Goal: Task Accomplishment & Management: Use online tool/utility

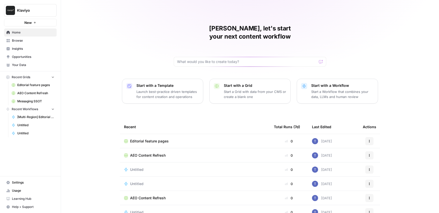
click at [31, 198] on span "Learning Hub" at bounding box center [33, 198] width 42 height 5
click at [32, 39] on span "Browse" at bounding box center [33, 40] width 42 height 5
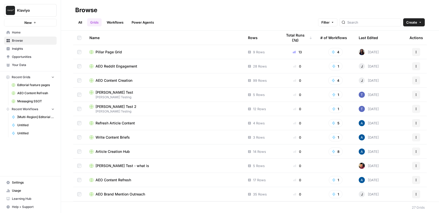
click at [78, 22] on link "All" at bounding box center [80, 22] width 10 height 8
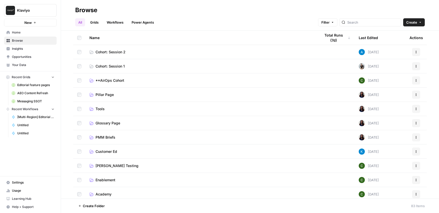
click at [124, 49] on span "Cohort: Session 2" at bounding box center [110, 51] width 30 height 5
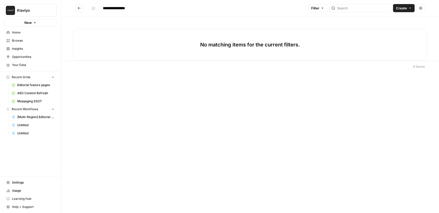
click at [19, 40] on span "Browse" at bounding box center [33, 40] width 42 height 5
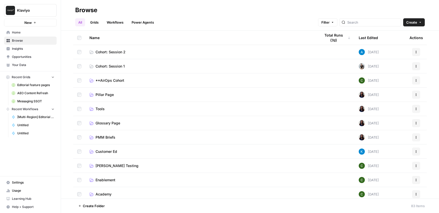
click at [112, 65] on span "Cohort: Session 1" at bounding box center [109, 66] width 29 height 5
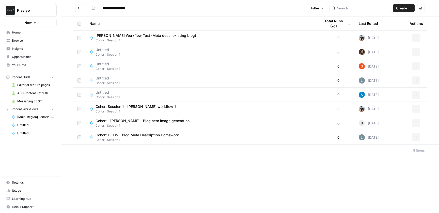
click at [405, 10] on span "Create" at bounding box center [401, 8] width 11 height 5
click at [389, 28] on span "Workflow" at bounding box center [393, 27] width 28 height 5
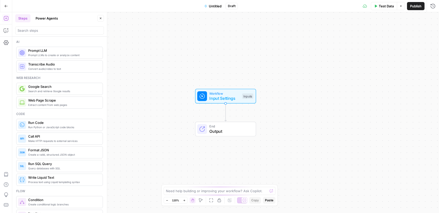
click at [215, 4] on span "Untitled" at bounding box center [215, 6] width 13 height 5
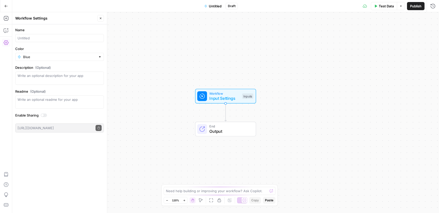
click at [215, 6] on span "Untitled" at bounding box center [215, 6] width 13 height 5
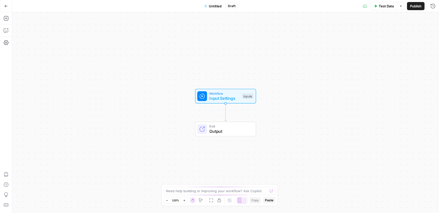
click at [215, 6] on span "Untitled" at bounding box center [215, 6] width 13 height 5
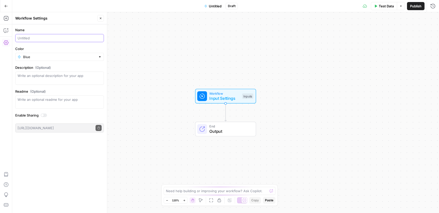
click at [55, 38] on input "Name" at bounding box center [60, 38] width 84 height 5
type input "Cohort - [PERSON_NAME] Metadescription"
click at [83, 172] on div "Name Cohort - [PERSON_NAME] Metadescription Color Blue Description (Optional) R…" at bounding box center [59, 118] width 95 height 189
click at [226, 96] on span "Input Settings" at bounding box center [224, 98] width 30 height 6
click at [388, 34] on span "Add Field" at bounding box center [381, 34] width 15 height 5
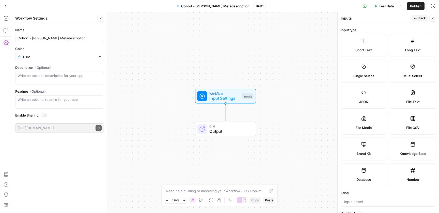
click at [368, 41] on label "Short Text" at bounding box center [363, 45] width 46 height 23
click at [360, 44] on label "Short Text" at bounding box center [363, 45] width 46 height 23
click at [363, 202] on input "Label" at bounding box center [388, 201] width 89 height 5
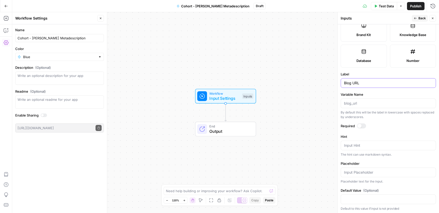
scroll to position [120, 0]
type input "Blog URL"
click at [363, 125] on div at bounding box center [361, 124] width 9 height 5
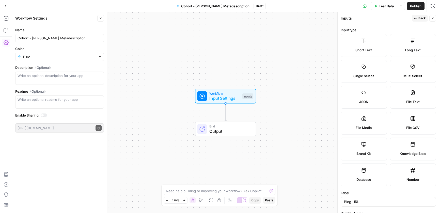
click at [421, 16] on span "Back" at bounding box center [421, 18] width 7 height 5
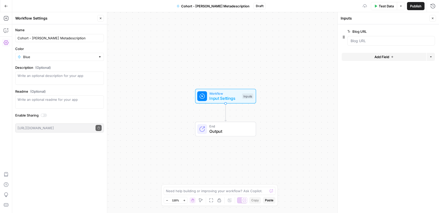
click at [374, 55] on span "Add Field" at bounding box center [381, 56] width 15 height 5
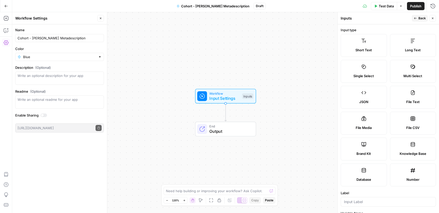
click at [368, 43] on label "Short Text" at bounding box center [363, 45] width 46 height 23
click at [360, 203] on input "Label" at bounding box center [388, 201] width 89 height 5
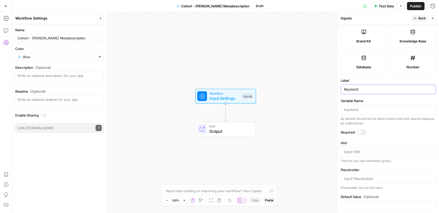
scroll to position [120, 0]
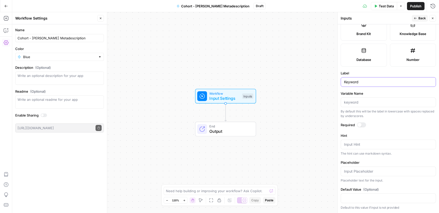
type input "Keyword"
click at [363, 126] on div at bounding box center [361, 124] width 9 height 5
click at [415, 18] on icon "button" at bounding box center [414, 18] width 3 height 3
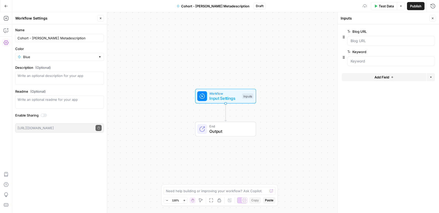
click at [381, 78] on span "Add Field" at bounding box center [381, 77] width 15 height 5
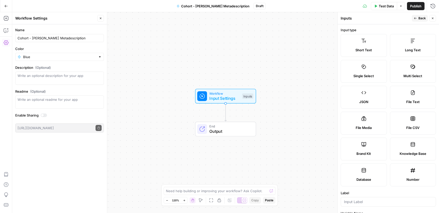
click at [370, 150] on label "Brand Kit" at bounding box center [363, 149] width 46 height 23
type input "Brand Kit"
type input "brand_kit"
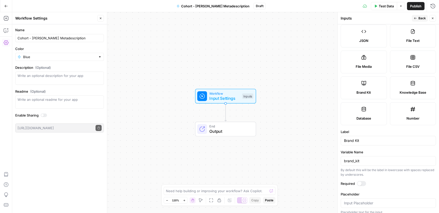
scroll to position [66, 0]
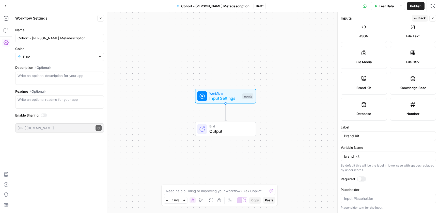
click at [364, 179] on div at bounding box center [361, 178] width 9 height 5
click at [375, 199] on input "Placeholder" at bounding box center [388, 198] width 89 height 5
type input "@"
click at [422, 18] on span "Back" at bounding box center [421, 18] width 7 height 5
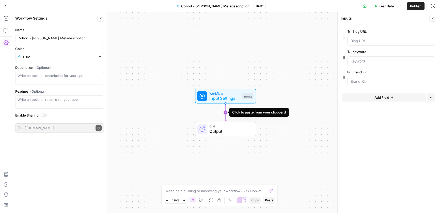
click at [226, 113] on icon "Edge from start to end" at bounding box center [225, 113] width 2 height 18
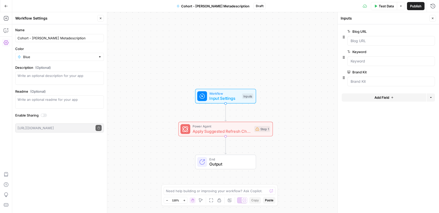
click at [266, 109] on div "Workflow Input Settings Inputs Power Agent Apply Suggested Refresh Changes Step…" at bounding box center [225, 112] width 426 height 201
click at [225, 132] on span "Apply Suggested Refresh Changes" at bounding box center [221, 131] width 59 height 6
type textarea "Apply Suggested Refresh Changes"
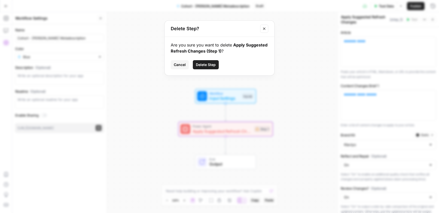
click at [205, 63] on span "Delete Step" at bounding box center [206, 64] width 20 height 5
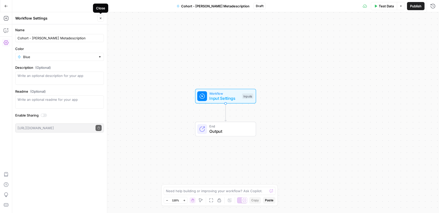
click at [99, 16] on button "Close" at bounding box center [100, 18] width 7 height 7
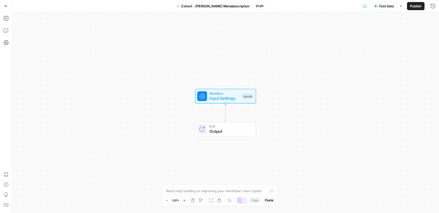
click at [10, 19] on div "Add Steps Copilot Settings AirOps Academy Help Give Feedback Shortcuts" at bounding box center [6, 112] width 12 height 201
click at [7, 18] on icon "button" at bounding box center [6, 18] width 5 height 5
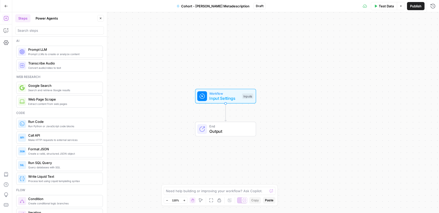
scroll to position [0, 0]
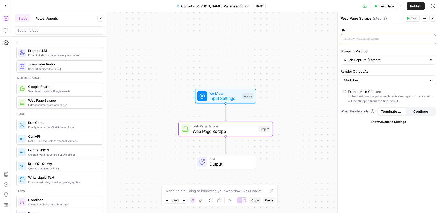
click at [382, 39] on p at bounding box center [384, 38] width 80 height 5
click at [432, 38] on button "Variables Menu" at bounding box center [431, 39] width 4 height 4
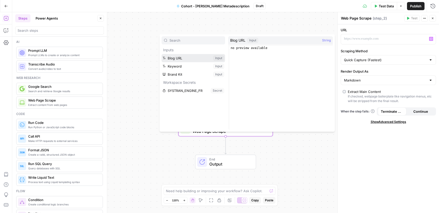
click at [192, 57] on button "Select variable Blog URL" at bounding box center [192, 58] width 63 height 8
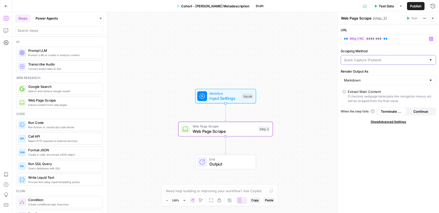
click at [401, 61] on input "Scraping Method" at bounding box center [385, 59] width 82 height 5
click at [403, 60] on input "Scraping Method" at bounding box center [385, 59] width 82 height 5
type input "Quick Capture (Fastest)"
click at [375, 154] on div "URL ** ******** ** Variables Menu Scraping Method Quick Capture (Fastest) Rende…" at bounding box center [387, 118] width 101 height 189
click at [372, 81] on input "Render Output As" at bounding box center [385, 80] width 82 height 5
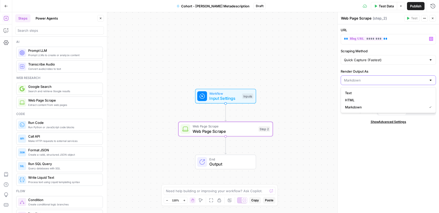
click at [375, 79] on input "Render Output As" at bounding box center [385, 80] width 82 height 5
type input "Markdown"
click at [362, 166] on div "URL ** ******** ** Variables Menu Scraping Method Quick Capture (Fastest) Rende…" at bounding box center [387, 118] width 101 height 189
click at [298, 131] on div "Workflow Input Settings Inputs Web Page Scrape Web Page Scrape Step 2 End Output" at bounding box center [225, 112] width 426 height 201
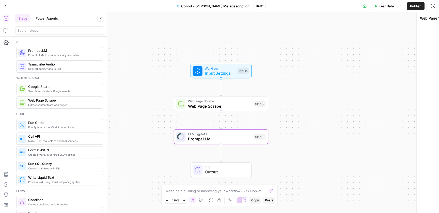
type textarea "Prompt LLM"
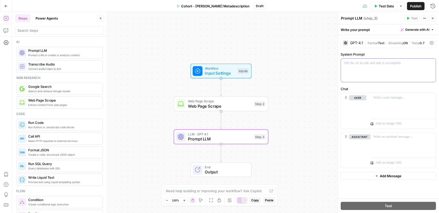
click at [384, 64] on p at bounding box center [388, 63] width 89 height 5
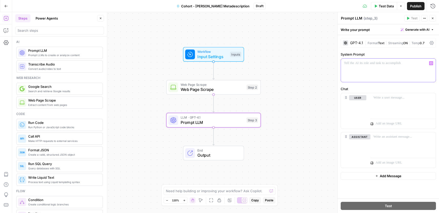
click at [380, 68] on div at bounding box center [388, 70] width 95 height 23
click at [420, 66] on div "**********" at bounding box center [388, 70] width 95 height 23
click at [386, 70] on p "**********" at bounding box center [388, 66] width 89 height 10
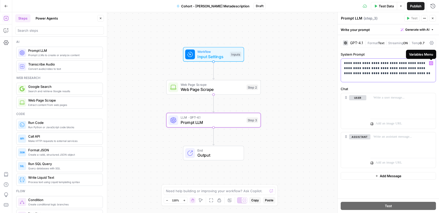
click at [430, 63] on icon "button" at bounding box center [430, 63] width 3 height 3
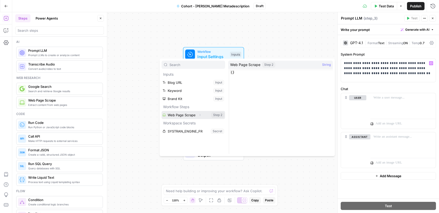
click at [196, 116] on button "Select variable Web Page Scrape" at bounding box center [192, 115] width 63 height 8
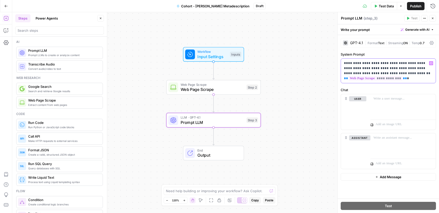
click at [419, 79] on p "**********" at bounding box center [388, 71] width 89 height 20
click at [395, 64] on p "**********" at bounding box center [388, 71] width 89 height 20
click at [412, 80] on p "**********" at bounding box center [388, 71] width 89 height 20
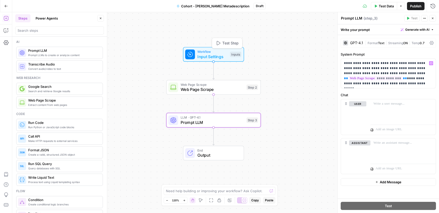
click at [212, 55] on span "Input Settings" at bounding box center [212, 57] width 30 height 6
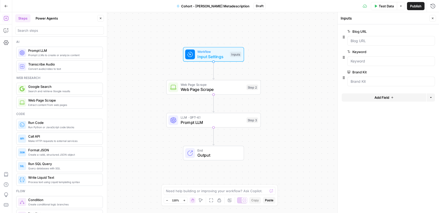
click at [215, 119] on span "Prompt LLM" at bounding box center [211, 122] width 63 height 6
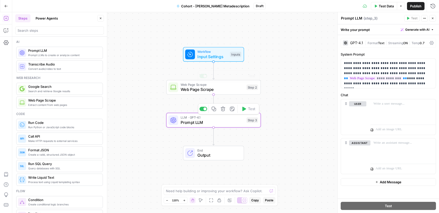
click at [214, 55] on span "Input Settings" at bounding box center [212, 57] width 30 height 6
click at [208, 54] on span "Input Settings" at bounding box center [212, 57] width 30 height 6
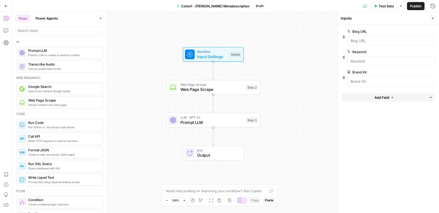
click at [381, 97] on span "Add Field" at bounding box center [381, 97] width 15 height 5
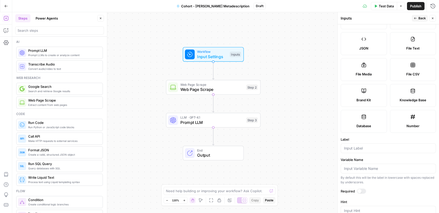
scroll to position [55, 0]
click at [412, 96] on label "Knowledge Base" at bounding box center [413, 94] width 46 height 23
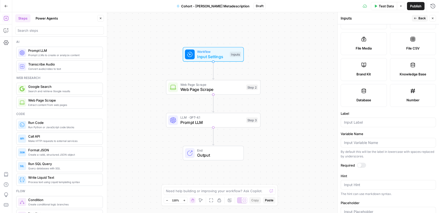
scroll to position [83, 0]
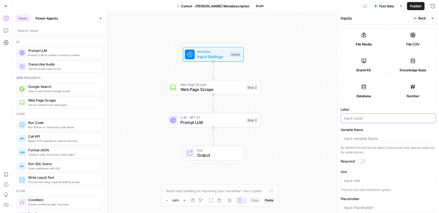
click at [373, 116] on input "Label" at bounding box center [388, 118] width 89 height 5
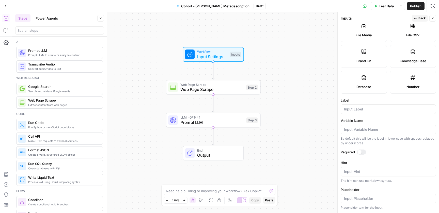
click at [375, 56] on label "Brand Kit" at bounding box center [363, 56] width 46 height 23
type input "Brand Kit"
type input "brand_kit"
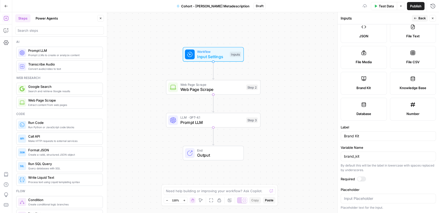
click at [372, 105] on label "Database" at bounding box center [363, 109] width 46 height 23
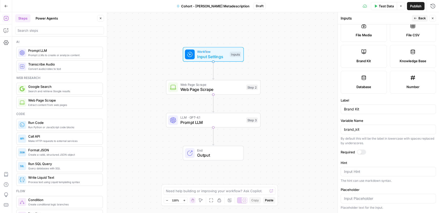
click at [415, 55] on label "Knowledge Base" at bounding box center [413, 56] width 46 height 23
click at [381, 110] on input "Brand Kit" at bounding box center [388, 109] width 89 height 5
type input "Book of pain"
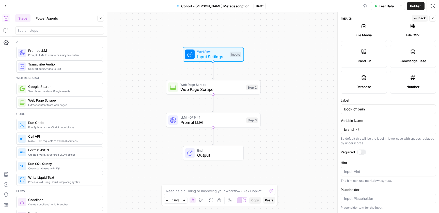
click at [381, 132] on div "brand_kit" at bounding box center [387, 130] width 95 height 10
drag, startPoint x: 359, startPoint y: 128, endPoint x: 335, endPoint y: 128, distance: 24.1
click at [337, 128] on div "Inputs Back Close Input type Short Text Long Text Single Select Multi Select JS…" at bounding box center [388, 112] width 102 height 201
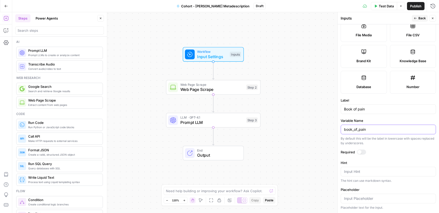
type input "book_of_pain"
click at [362, 153] on div at bounding box center [361, 151] width 9 height 5
click at [396, 201] on div at bounding box center [387, 199] width 95 height 10
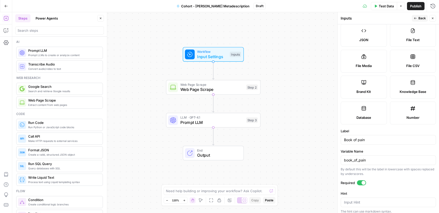
scroll to position [0, 0]
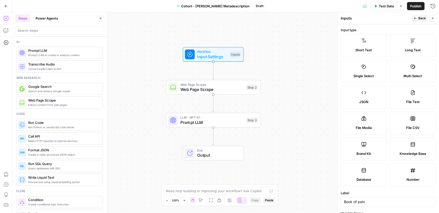
click at [206, 119] on span "Prompt LLM" at bounding box center [211, 122] width 63 height 6
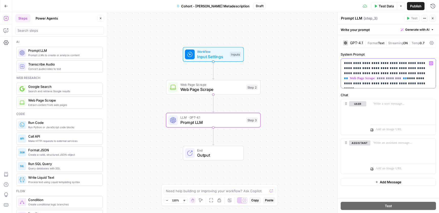
click at [413, 81] on p "**********" at bounding box center [388, 73] width 89 height 25
click at [430, 64] on button "Variables Menu" at bounding box center [431, 63] width 4 height 4
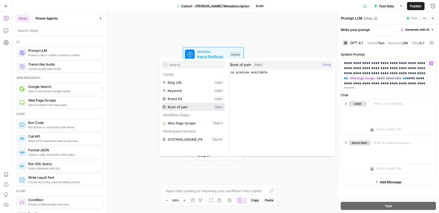
click at [195, 108] on button "Select variable Book of pain" at bounding box center [192, 107] width 63 height 8
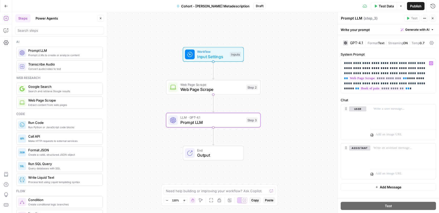
click at [286, 130] on div "Workflow Input Settings Inputs Web Page Scrape Web Page Scrape Step 2 LLM · GPT…" at bounding box center [225, 112] width 426 height 201
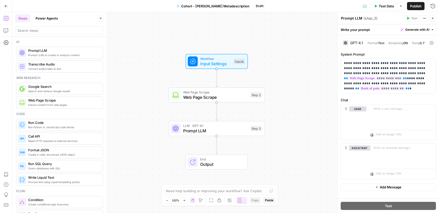
drag, startPoint x: 280, startPoint y: 106, endPoint x: 286, endPoint y: 115, distance: 11.8
click at [286, 115] on div "Workflow Input Settings Inputs Web Page Scrape Web Page Scrape Step 2 LLM · GPT…" at bounding box center [225, 112] width 426 height 201
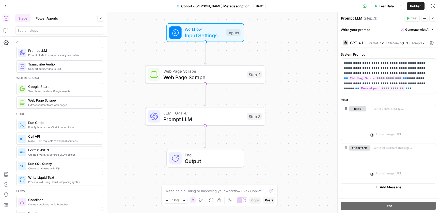
drag, startPoint x: 286, startPoint y: 116, endPoint x: 292, endPoint y: 95, distance: 21.9
click at [292, 95] on div "Workflow Input Settings Inputs Web Page Scrape Web Page Scrape Step 2 LLM · GPT…" at bounding box center [225, 112] width 426 height 201
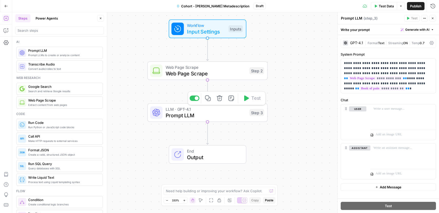
click at [218, 114] on span "Prompt LLM" at bounding box center [205, 115] width 81 height 8
click at [206, 29] on span "Input Settings" at bounding box center [206, 32] width 38 height 8
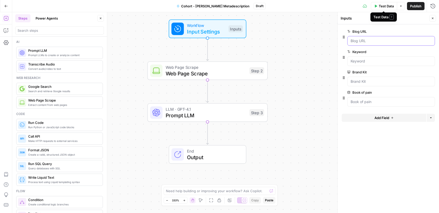
click at [365, 41] on URL "Blog URL" at bounding box center [390, 40] width 81 height 5
click at [357, 40] on URL "Blog URL" at bounding box center [390, 40] width 81 height 5
click at [378, 5] on span "Test Data" at bounding box center [385, 6] width 15 height 5
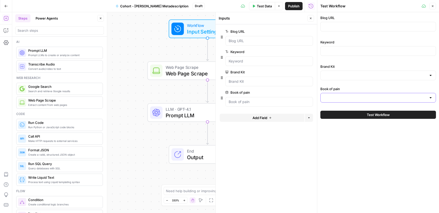
click at [364, 97] on input "Book of pain" at bounding box center [374, 97] width 103 height 5
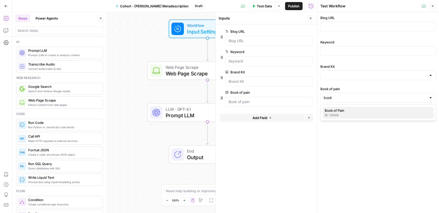
click at [356, 111] on span "Book of Pain" at bounding box center [376, 110] width 105 height 5
type input "Book of Pain"
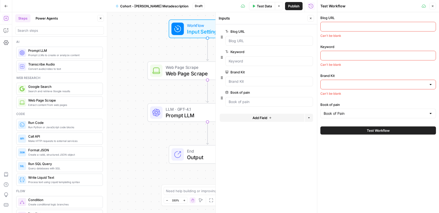
click at [362, 85] on input "Brand Kit" at bounding box center [374, 84] width 103 height 5
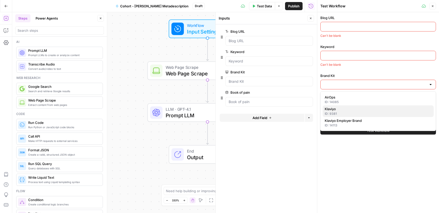
click at [345, 113] on div "ID: 9381" at bounding box center [377, 113] width 107 height 5
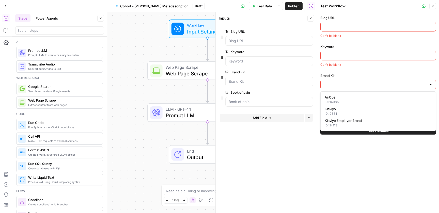
type input "Klaviyo"
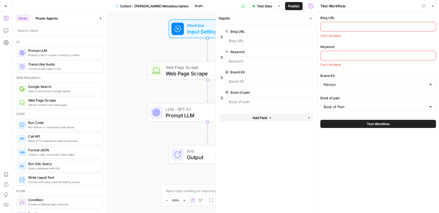
click at [359, 53] on input "Keyword" at bounding box center [377, 55] width 109 height 5
click at [140, 97] on div "Workflow Input Settings Inputs Web Page Scrape Web Page Scrape Step 2 LLM · GPT…" at bounding box center [164, 112] width 305 height 201
click at [207, 92] on icon "Edge from step_2 to step_3" at bounding box center [207, 91] width 2 height 23
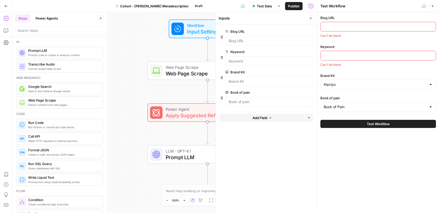
click at [192, 111] on span "Apply Suggested Refresh Changes" at bounding box center [202, 115] width 74 height 8
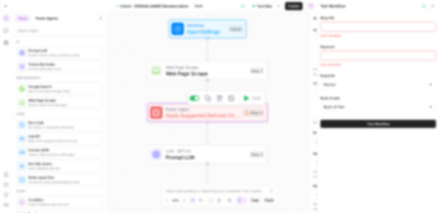
type textarea "Apply Suggested Refresh Changes"
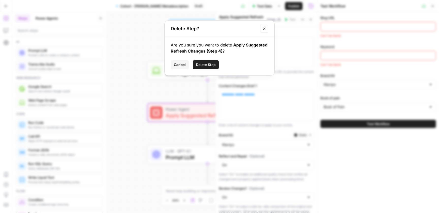
click at [201, 61] on button "Delete Step" at bounding box center [206, 64] width 26 height 9
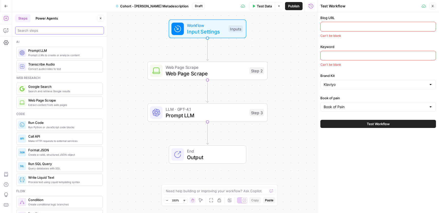
click at [73, 28] on input "search" at bounding box center [60, 30] width 84 height 5
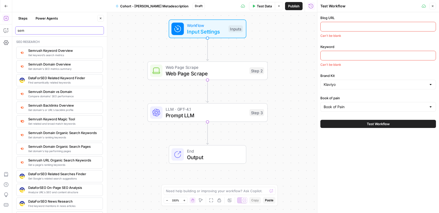
type input "sem"
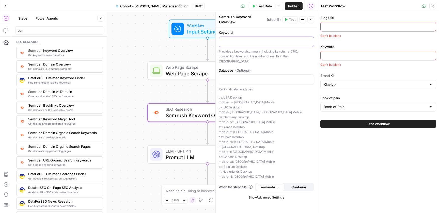
click at [254, 41] on p at bounding box center [266, 41] width 89 height 5
click at [308, 42] on icon "button" at bounding box center [309, 41] width 3 height 3
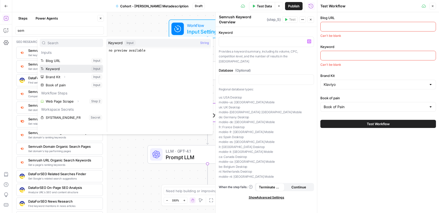
click at [58, 70] on button "Select variable Keyword" at bounding box center [71, 69] width 63 height 8
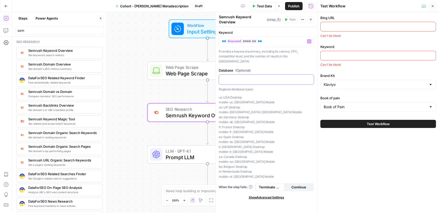
click at [261, 77] on p at bounding box center [266, 79] width 89 height 5
click at [350, 58] on div at bounding box center [377, 56] width 115 height 10
click at [181, 156] on span "Prompt LLM" at bounding box center [205, 157] width 81 height 8
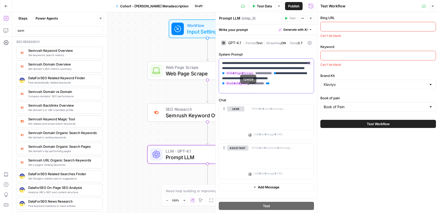
click at [288, 90] on p "**********" at bounding box center [266, 76] width 89 height 30
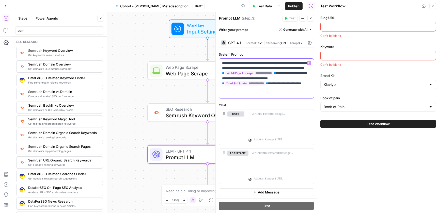
click at [309, 64] on icon "button" at bounding box center [309, 63] width 3 height 3
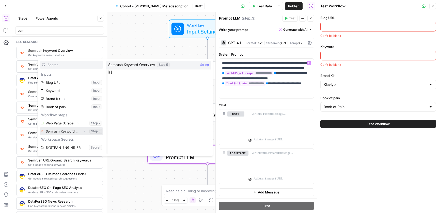
click at [65, 131] on button "Select variable Semrush Keyword Overview" at bounding box center [71, 131] width 63 height 8
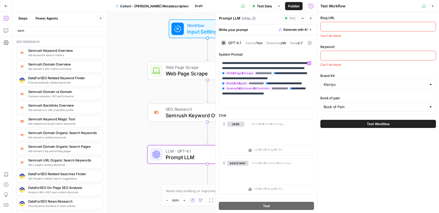
click at [343, 25] on input "Blog URL" at bounding box center [377, 26] width 109 height 5
click at [371, 24] on input "Blog URL" at bounding box center [377, 26] width 109 height 5
paste input "[URL][DOMAIN_NAME]"
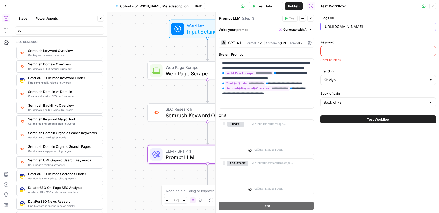
type input "[URL][DOMAIN_NAME]"
click at [351, 52] on input "Keyword" at bounding box center [377, 50] width 109 height 5
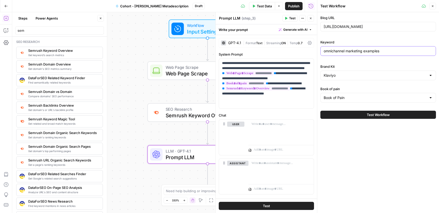
type input "omnichannel marketing examples"
click at [372, 115] on span "Test Workflow" at bounding box center [377, 114] width 23 height 5
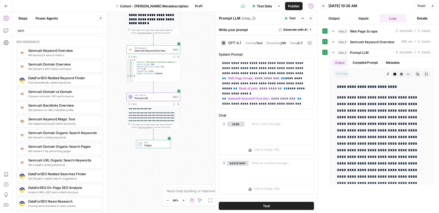
click at [158, 120] on p "**********" at bounding box center [153, 132] width 49 height 41
click at [157, 112] on p "**********" at bounding box center [153, 132] width 49 height 41
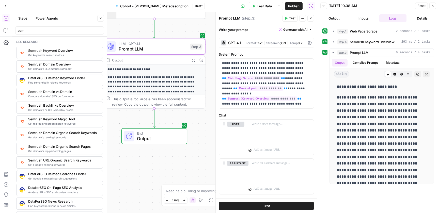
drag, startPoint x: 199, startPoint y: 113, endPoint x: 224, endPoint y: 66, distance: 53.0
click at [224, 66] on body "**********" at bounding box center [219, 106] width 439 height 213
drag, startPoint x: 177, startPoint y: 80, endPoint x: 190, endPoint y: 74, distance: 14.5
click at [190, 75] on p "**********" at bounding box center [154, 113] width 94 height 77
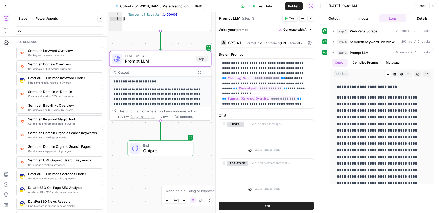
drag, startPoint x: 200, startPoint y: 136, endPoint x: 206, endPoint y: 148, distance: 13.6
click at [206, 148] on div "End Output" at bounding box center [160, 148] width 102 height 16
click at [197, 98] on p "**********" at bounding box center [160, 125] width 94 height 77
drag, startPoint x: 281, startPoint y: 63, endPoint x: 276, endPoint y: 63, distance: 5.8
click at [276, 63] on p "**********" at bounding box center [266, 84] width 89 height 46
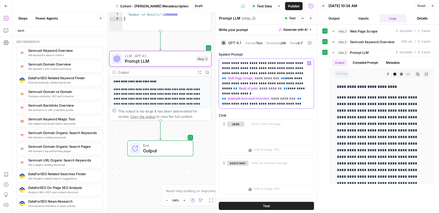
drag, startPoint x: 282, startPoint y: 63, endPoint x: 276, endPoint y: 63, distance: 6.9
click at [276, 63] on p "**********" at bounding box center [266, 84] width 89 height 46
click at [274, 63] on p "**********" at bounding box center [266, 84] width 89 height 46
click at [281, 63] on p "**********" at bounding box center [266, 84] width 89 height 46
click at [287, 64] on p "**********" at bounding box center [266, 84] width 89 height 46
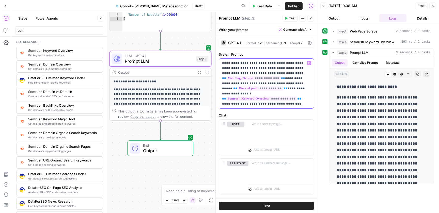
click at [289, 67] on p "**********" at bounding box center [266, 84] width 89 height 46
click at [268, 208] on span "Test" at bounding box center [266, 205] width 7 height 5
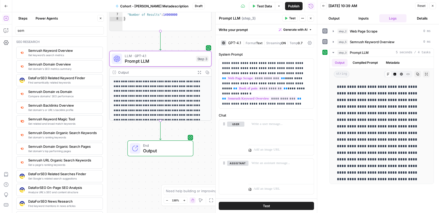
click at [177, 85] on p "**********" at bounding box center [160, 117] width 94 height 77
drag, startPoint x: 292, startPoint y: 63, endPoint x: 284, endPoint y: 64, distance: 7.5
click at [284, 64] on p "**********" at bounding box center [266, 84] width 89 height 46
click at [283, 62] on p "**********" at bounding box center [266, 84] width 89 height 46
drag, startPoint x: 283, startPoint y: 63, endPoint x: 271, endPoint y: 63, distance: 12.2
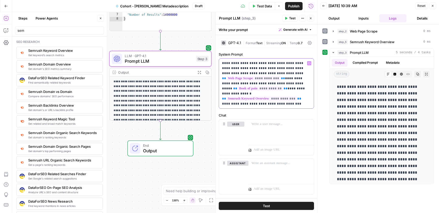
click at [271, 63] on p "**********" at bounding box center [266, 84] width 89 height 46
click at [280, 66] on p "**********" at bounding box center [266, 84] width 89 height 46
click at [268, 205] on span "Test" at bounding box center [266, 205] width 7 height 5
click at [232, 42] on div "GPT-4.1" at bounding box center [234, 43] width 13 height 4
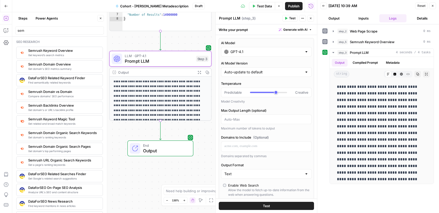
click at [246, 51] on input "GPT-4.1" at bounding box center [266, 51] width 72 height 5
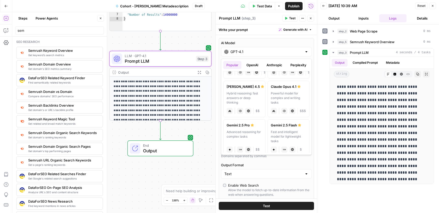
scroll to position [70, 0]
click at [256, 95] on div "Hybrid reasoning: fast answers or deep thinking" at bounding box center [244, 98] width 36 height 14
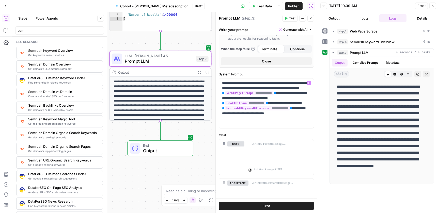
scroll to position [153, 0]
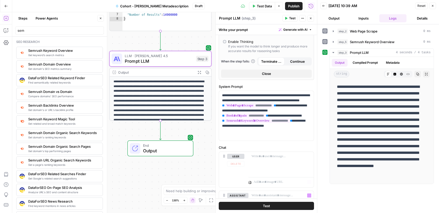
click at [268, 207] on span "Test" at bounding box center [266, 205] width 7 height 5
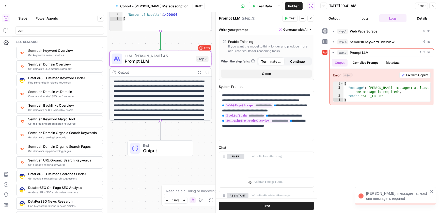
click at [257, 7] on span "Test Data" at bounding box center [264, 6] width 15 height 5
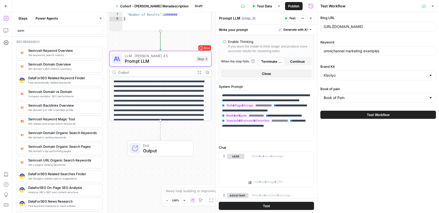
click at [364, 116] on button "Test Workflow" at bounding box center [377, 115] width 115 height 8
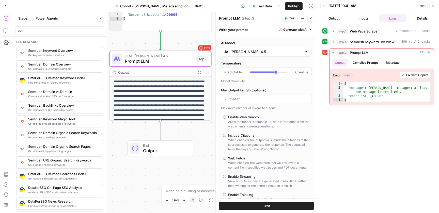
click at [282, 52] on input "[PERSON_NAME] 4.5" at bounding box center [266, 51] width 72 height 5
click at [282, 50] on input "[PERSON_NAME] 4.5" at bounding box center [266, 51] width 72 height 5
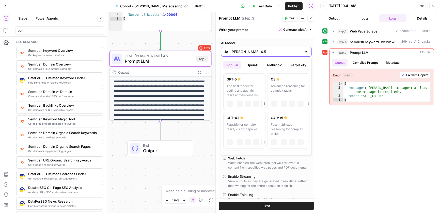
click at [302, 50] on div "[PERSON_NAME] 4.5" at bounding box center [266, 52] width 91 height 10
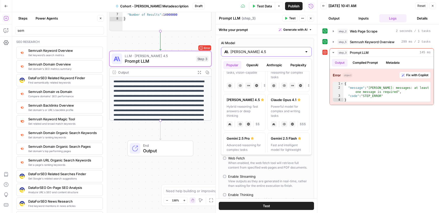
scroll to position [49, 0]
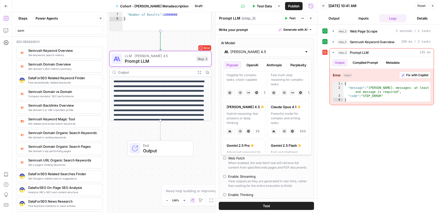
click at [296, 119] on div "Powerful model for complex and writing tasks" at bounding box center [289, 118] width 36 height 14
type input "Claude Opus 4.1"
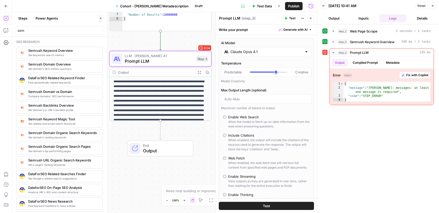
click at [266, 204] on span "Test" at bounding box center [266, 205] width 7 height 5
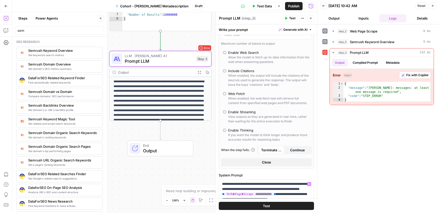
scroll to position [65, 0]
click at [241, 111] on div "Enable Streaming" at bounding box center [241, 111] width 27 height 5
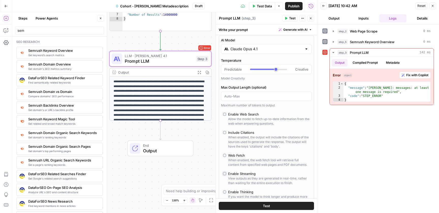
scroll to position [0, 0]
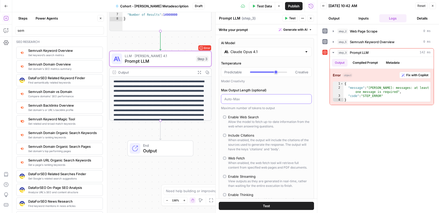
click at [283, 99] on input "Max Output Length (optional)" at bounding box center [266, 98] width 84 height 5
type input "1"
click at [258, 51] on input "Claude Opus 4.1" at bounding box center [266, 51] width 72 height 5
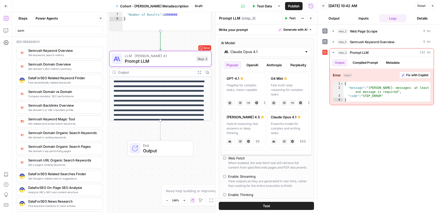
scroll to position [48, 0]
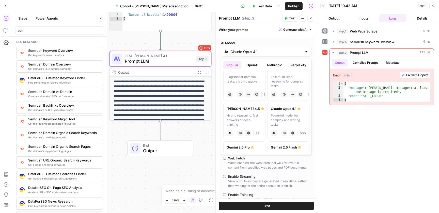
click at [248, 113] on label "[PERSON_NAME] 4.5 Hybrid reasoning: fast answers or deep thinking anthropic Vis…" at bounding box center [244, 121] width 42 height 37
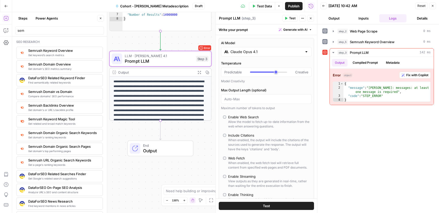
type input "[PERSON_NAME] 4.5"
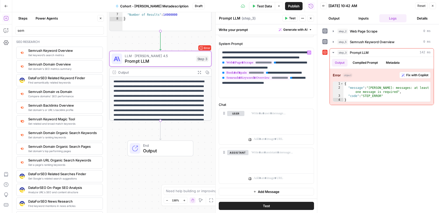
scroll to position [0, 0]
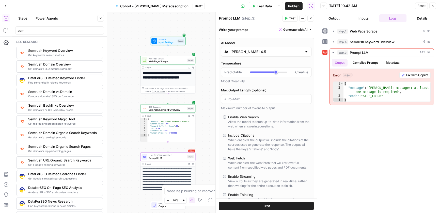
drag, startPoint x: 212, startPoint y: 62, endPoint x: 201, endPoint y: 129, distance: 67.9
click at [201, 129] on div "**********" at bounding box center [164, 112] width 305 height 201
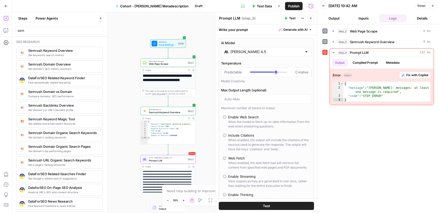
drag, startPoint x: 208, startPoint y: 90, endPoint x: 207, endPoint y: 78, distance: 11.7
click at [207, 78] on div "**********" at bounding box center [164, 112] width 305 height 201
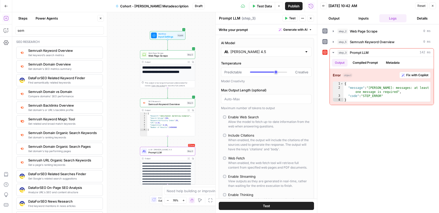
click at [263, 6] on span "Test Data" at bounding box center [264, 6] width 15 height 5
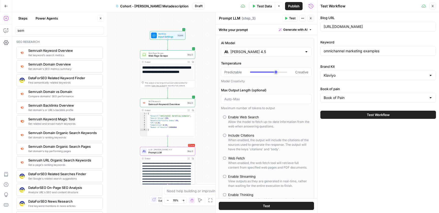
click at [370, 115] on span "Test Workflow" at bounding box center [377, 114] width 23 height 5
